Goal: Find specific page/section: Find specific page/section

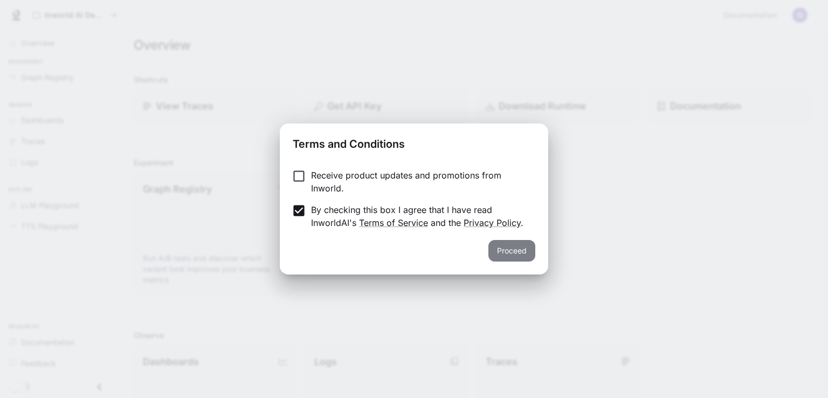
click at [508, 258] on button "Proceed" at bounding box center [511, 251] width 47 height 22
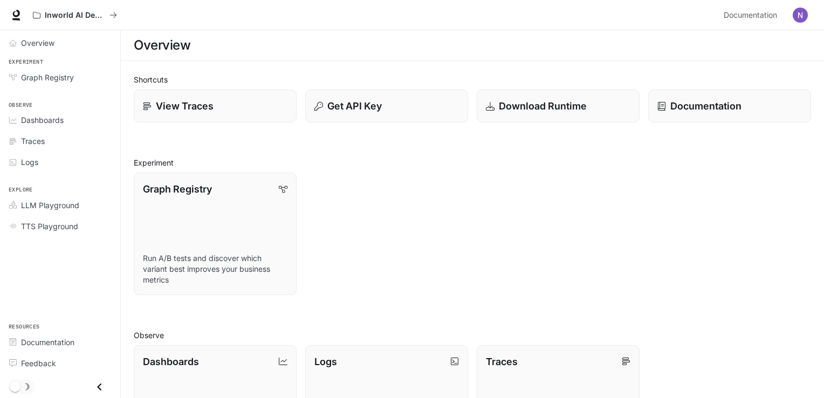
click at [447, 253] on div "Graph Registry Run A/B tests and discover which variant best improves your busi…" at bounding box center [468, 229] width 686 height 131
click at [47, 39] on span "Overview" at bounding box center [37, 42] width 33 height 11
click at [258, 99] on div "View Traces" at bounding box center [215, 106] width 146 height 15
